Goal: Task Accomplishment & Management: Complete application form

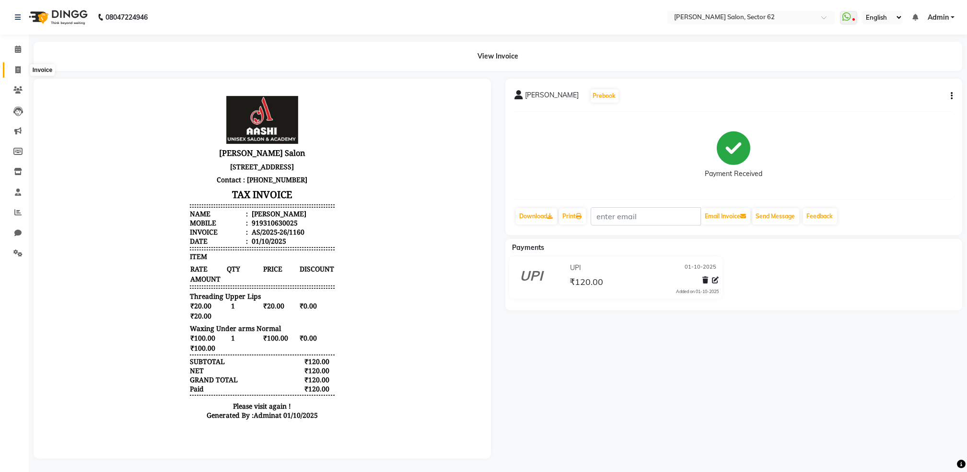
click at [15, 69] on icon at bounding box center [17, 69] width 5 height 7
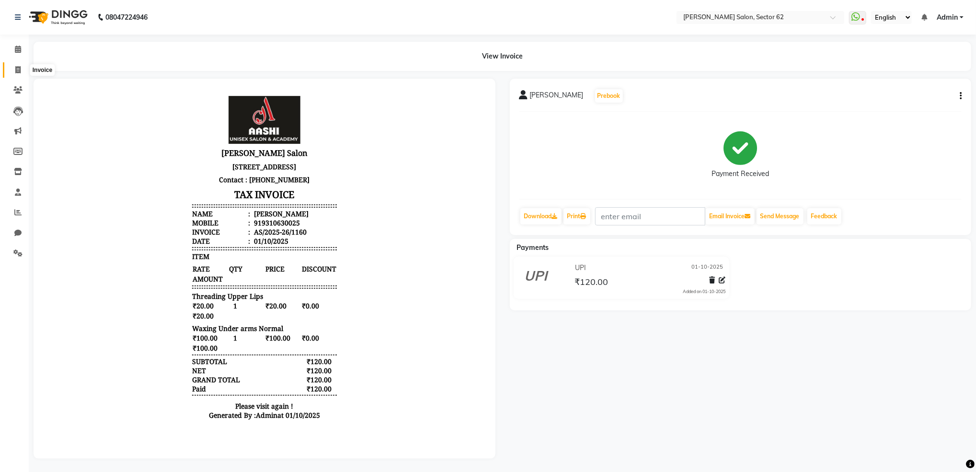
select select "service"
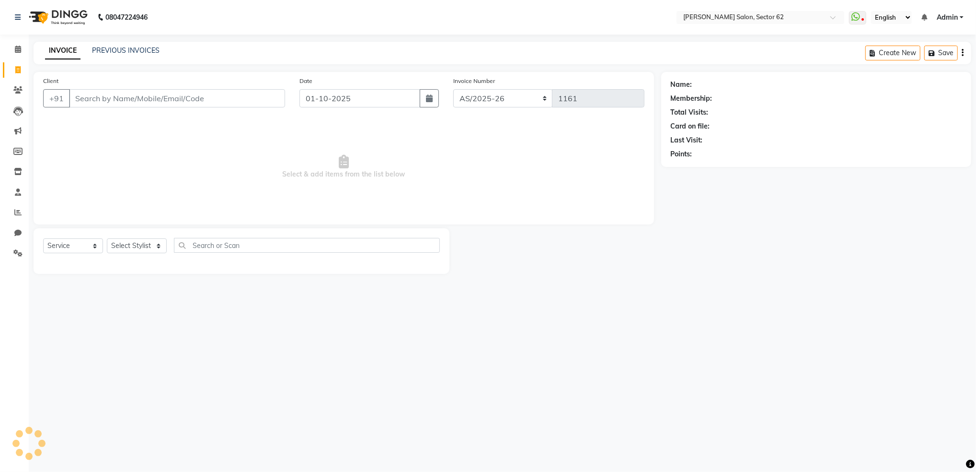
select select "82265"
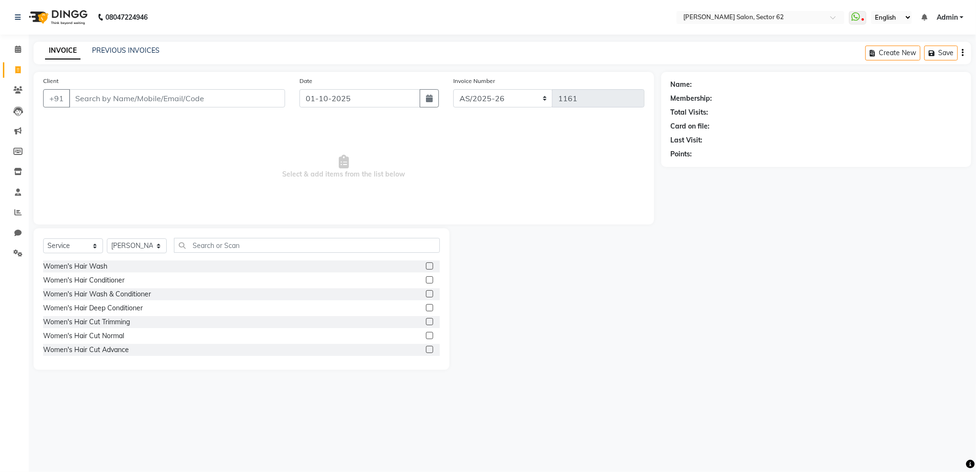
click at [232, 97] on input "Client" at bounding box center [177, 98] width 216 height 18
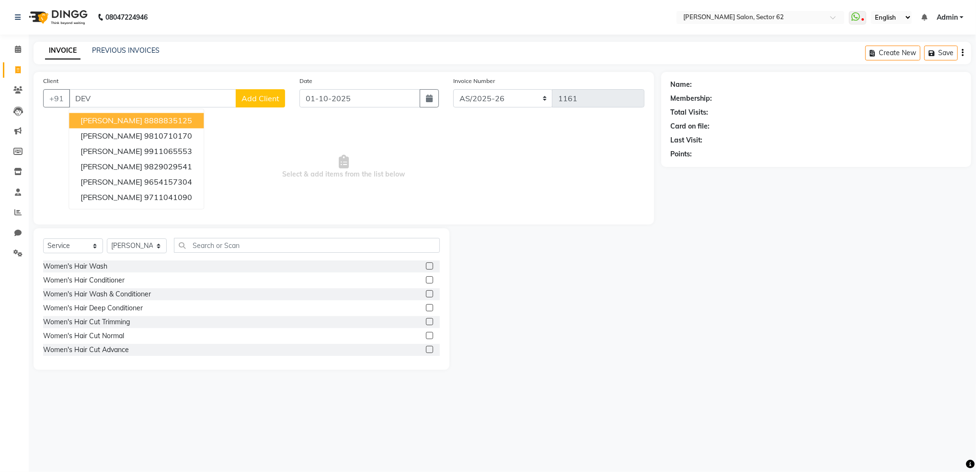
click at [123, 123] on span "[PERSON_NAME]" at bounding box center [112, 121] width 62 height 10
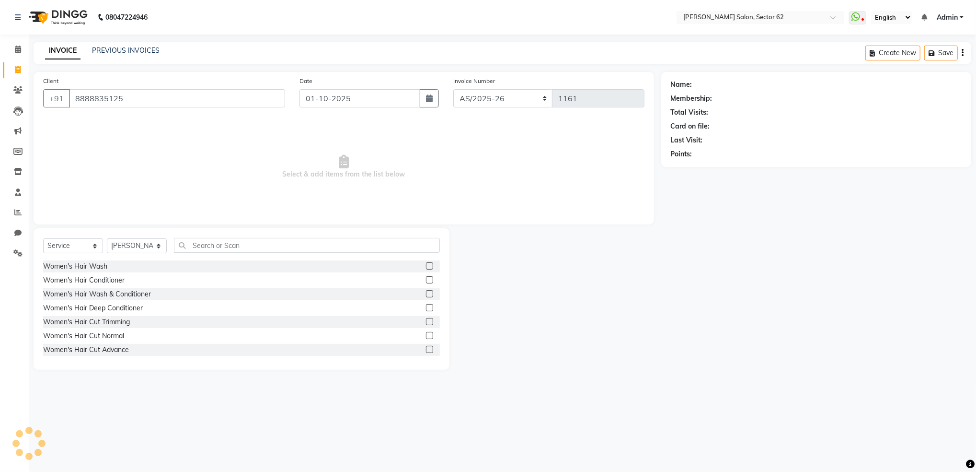
type input "8888835125"
click at [704, 112] on div "Total Visits:" at bounding box center [690, 112] width 38 height 10
click at [711, 112] on div "8" at bounding box center [713, 112] width 4 height 10
click at [134, 247] on select "Select Stylist [PERSON_NAME] Owner" at bounding box center [137, 245] width 60 height 15
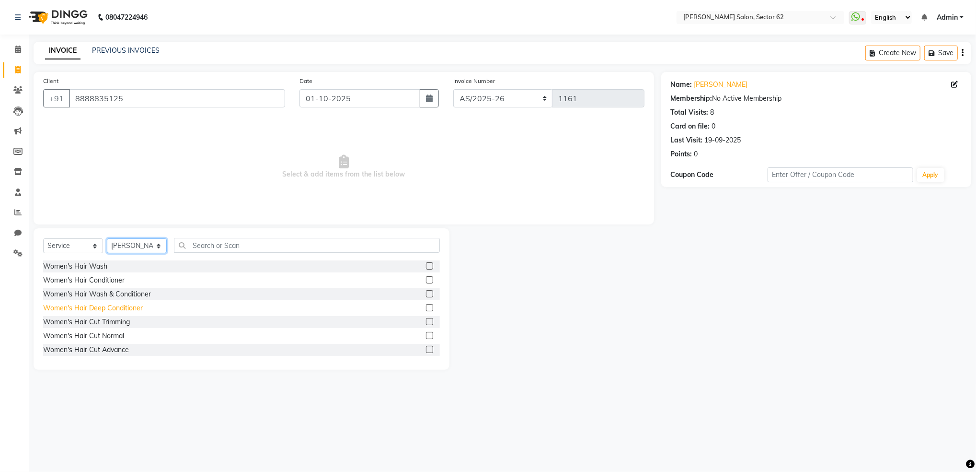
select select "75654"
click at [107, 239] on select "Select Stylist [PERSON_NAME] Owner" at bounding box center [137, 245] width 60 height 15
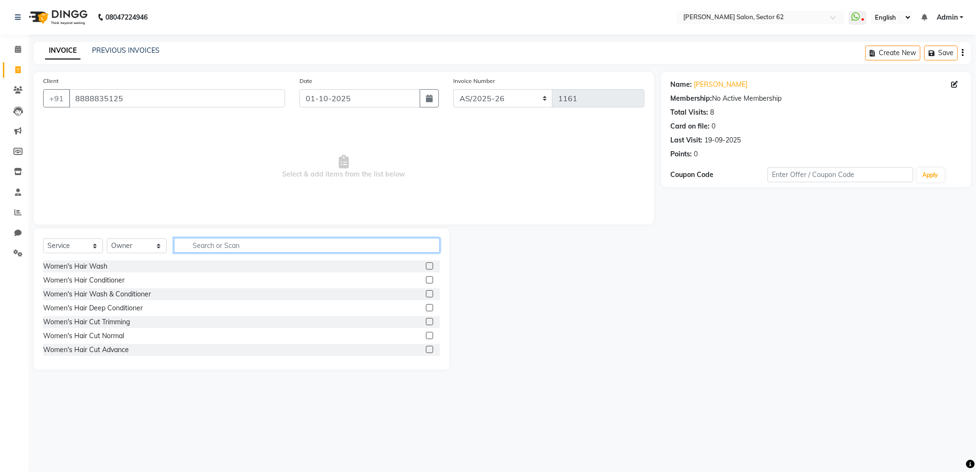
click at [232, 245] on input "text" at bounding box center [307, 245] width 266 height 15
type input "EYE"
click at [426, 277] on label at bounding box center [429, 279] width 7 height 7
click at [426, 277] on input "checkbox" at bounding box center [429, 280] width 6 height 6
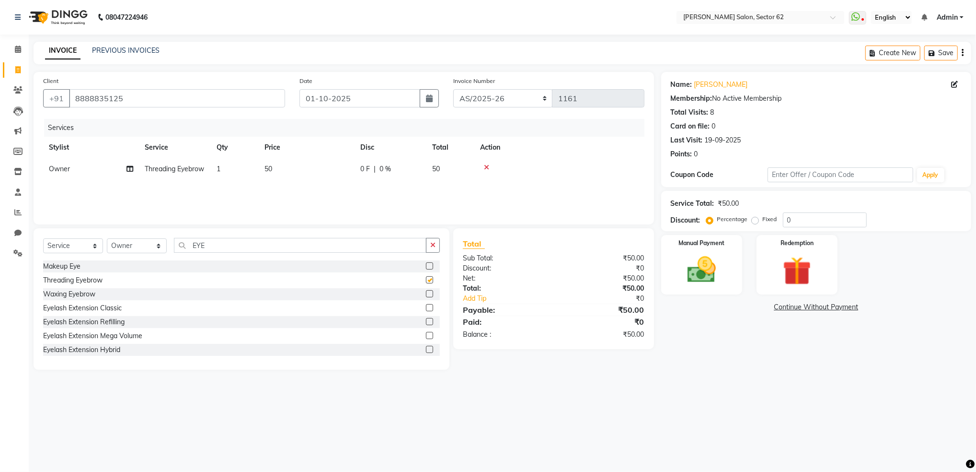
checkbox input "false"
click at [359, 246] on input "EYE" at bounding box center [300, 245] width 253 height 15
type input "E"
click at [408, 56] on div "INVOICE PREVIOUS INVOICES Create New Save" at bounding box center [503, 53] width 938 height 23
click at [255, 413] on div "08047224946 Select Location × [PERSON_NAME] Salon, Sector 62 WhatsApp Status ✕ …" at bounding box center [488, 236] width 976 height 472
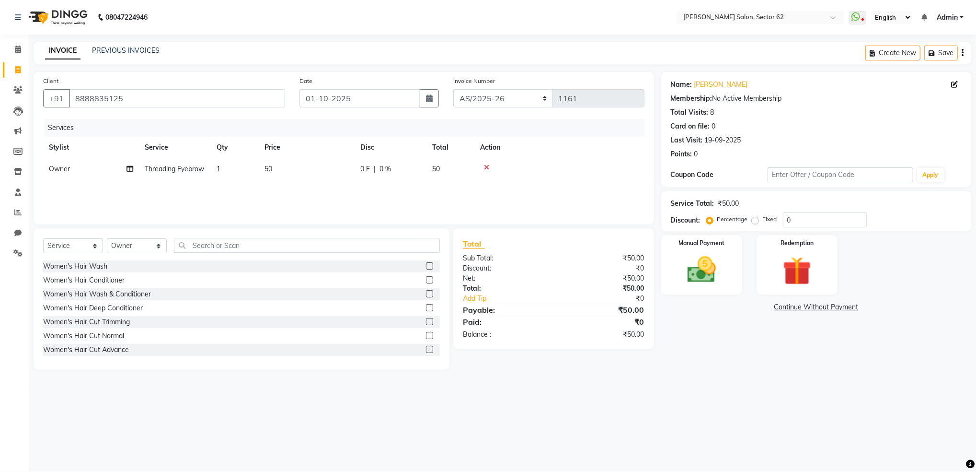
click at [255, 413] on div "08047224946 Select Location × [PERSON_NAME] Salon, Sector 62 WhatsApp Status ✕ …" at bounding box center [488, 236] width 976 height 472
click at [282, 245] on input "text" at bounding box center [307, 245] width 266 height 15
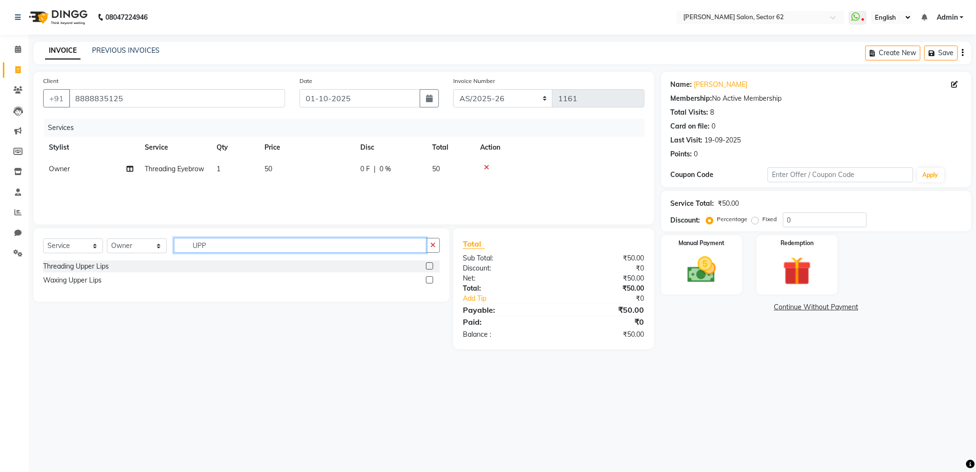
type input "UPP"
click at [429, 267] on label at bounding box center [429, 265] width 7 height 7
click at [429, 267] on input "checkbox" at bounding box center [429, 266] width 6 height 6
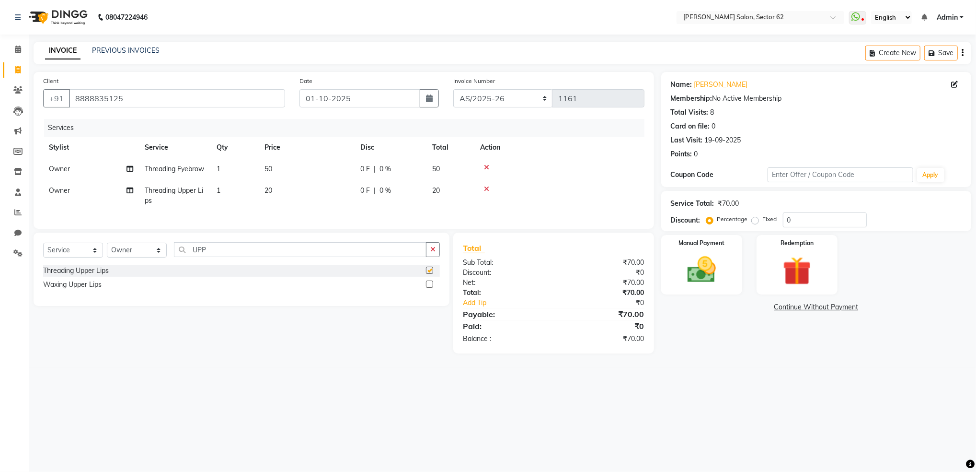
checkbox input "false"
drag, startPoint x: 326, startPoint y: 348, endPoint x: 479, endPoint y: 368, distance: 154.3
click at [479, 353] on div "Select Service Product Membership Package Voucher Prepaid Gift Card Select Styl…" at bounding box center [343, 292] width 635 height 121
drag, startPoint x: 838, startPoint y: 433, endPoint x: 883, endPoint y: 488, distance: 70.8
click at [883, 471] on html "08047224946 Select Location × [PERSON_NAME] Salon, Sector 62 WhatsApp Status ✕ …" at bounding box center [488, 236] width 976 height 472
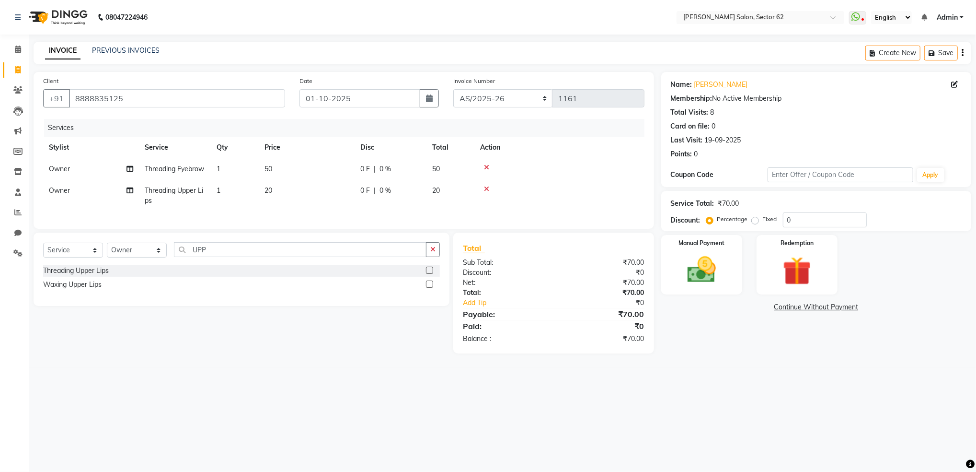
click at [657, 423] on div "08047224946 Select Location × [PERSON_NAME] Salon, Sector 62 WhatsApp Status ✕ …" at bounding box center [488, 236] width 976 height 472
click at [709, 263] on img at bounding box center [702, 270] width 48 height 35
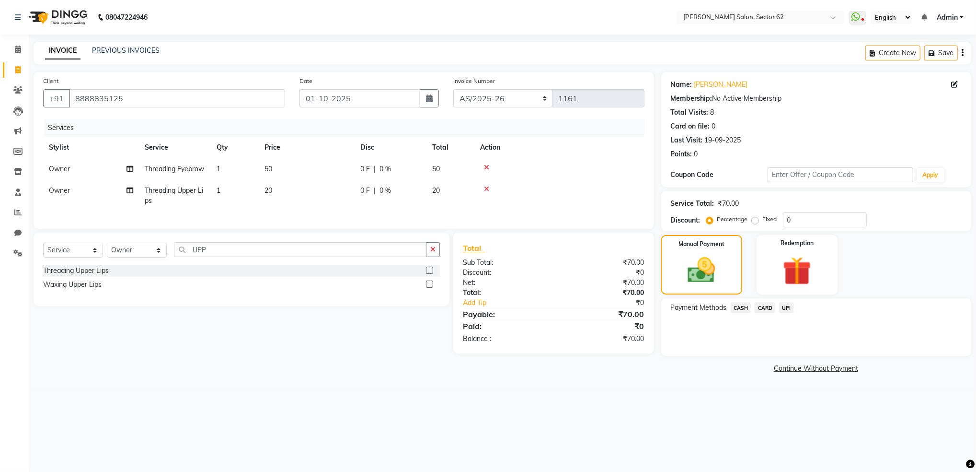
click at [739, 306] on span "CASH" at bounding box center [741, 307] width 21 height 11
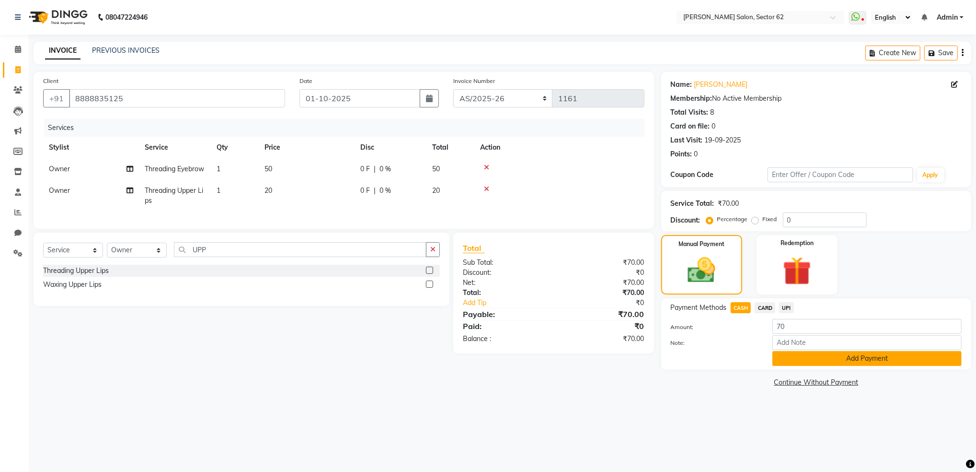
click at [800, 359] on button "Add Payment" at bounding box center [867, 358] width 189 height 15
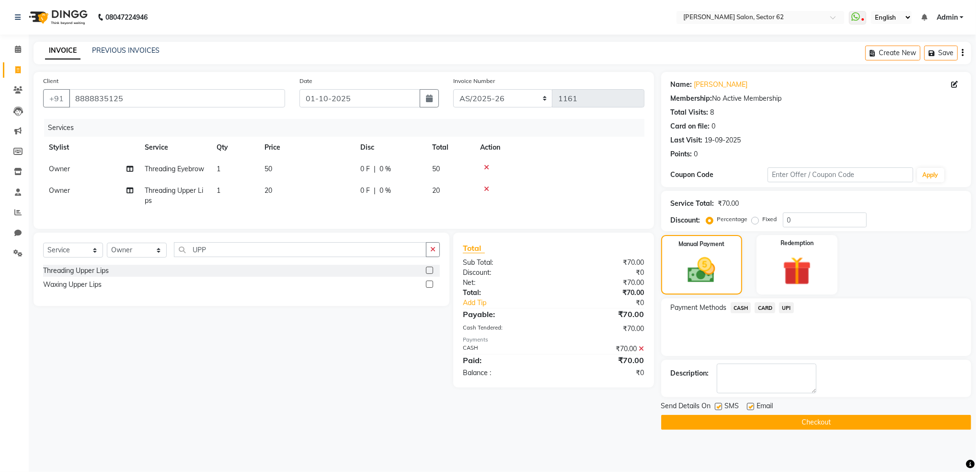
click at [803, 427] on button "Checkout" at bounding box center [816, 422] width 310 height 15
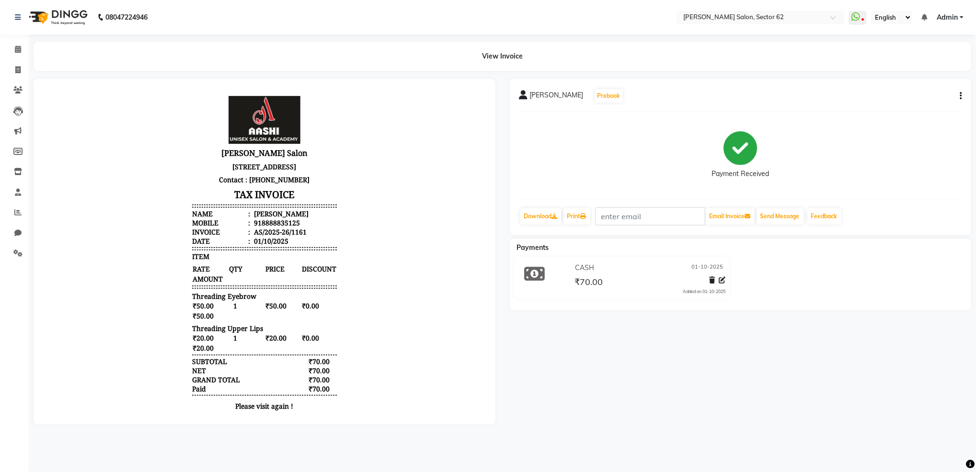
click at [711, 404] on div "[PERSON_NAME] Prebook Payment Received Download Print Email Invoice Send Messag…" at bounding box center [741, 252] width 476 height 346
